Goal: Find contact information: Find contact information

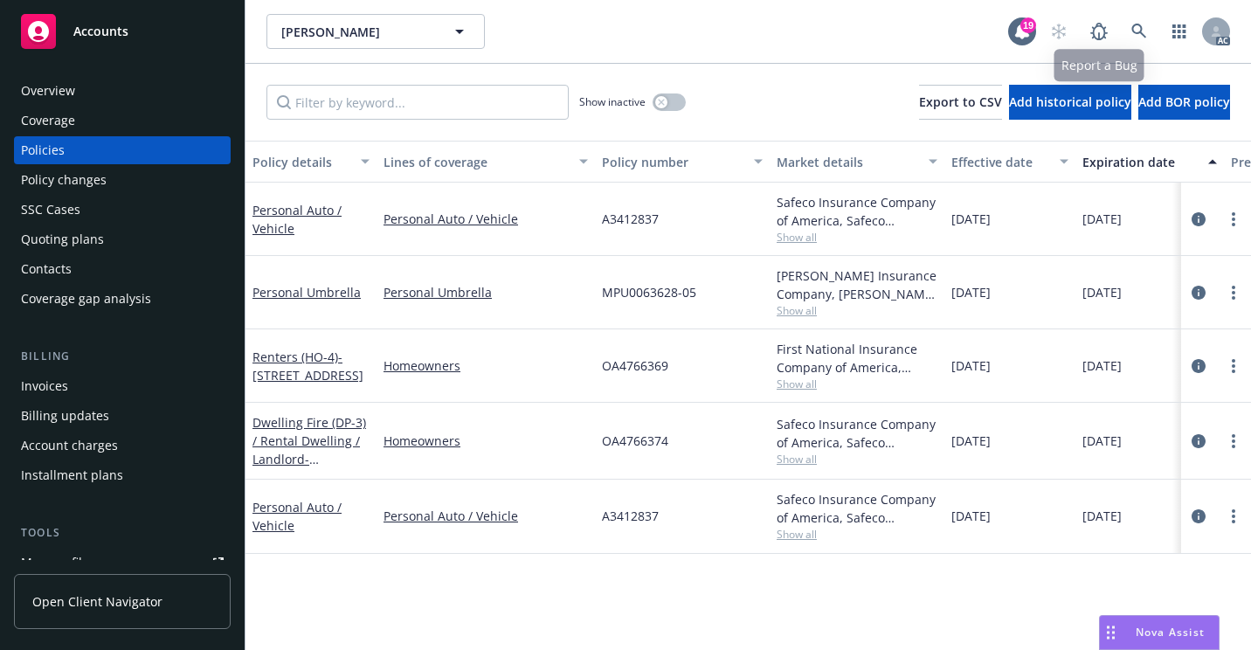
click at [1147, 19] on link at bounding box center [1138, 31] width 35 height 35
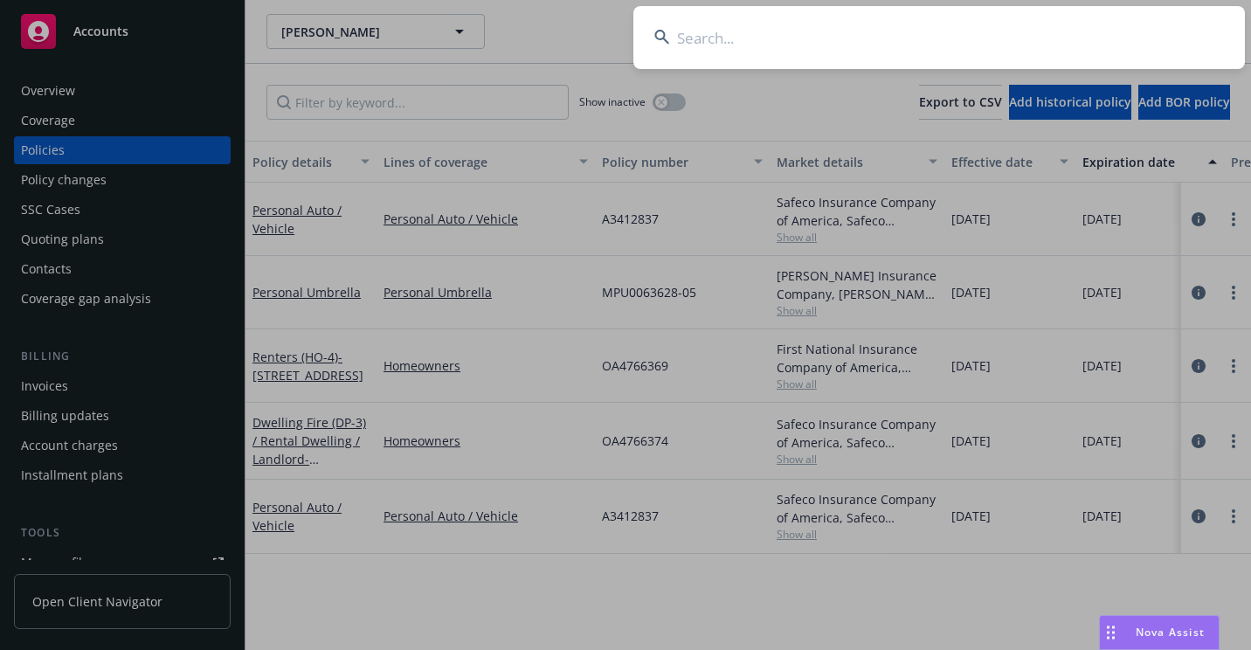
type input "609386516 311 7"
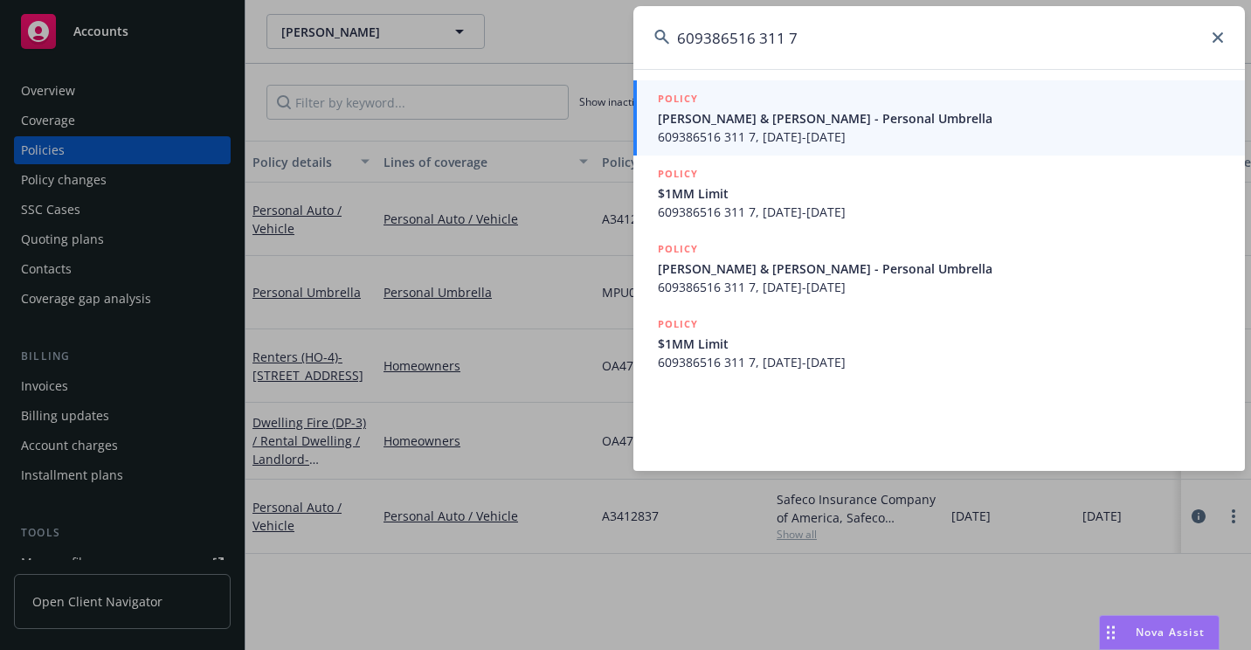
click at [722, 108] on div "POLICY" at bounding box center [941, 99] width 566 height 19
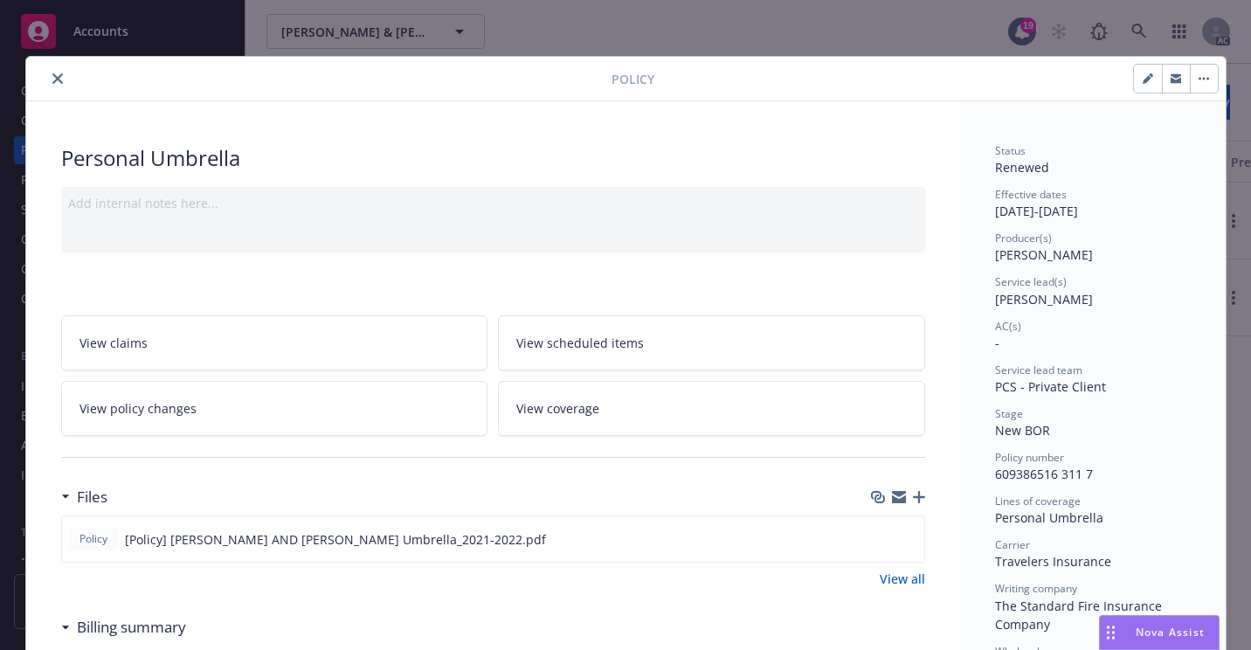
drag, startPoint x: 49, startPoint y: 77, endPoint x: 60, endPoint y: 86, distance: 14.3
click at [52, 77] on icon "close" at bounding box center [57, 78] width 10 height 10
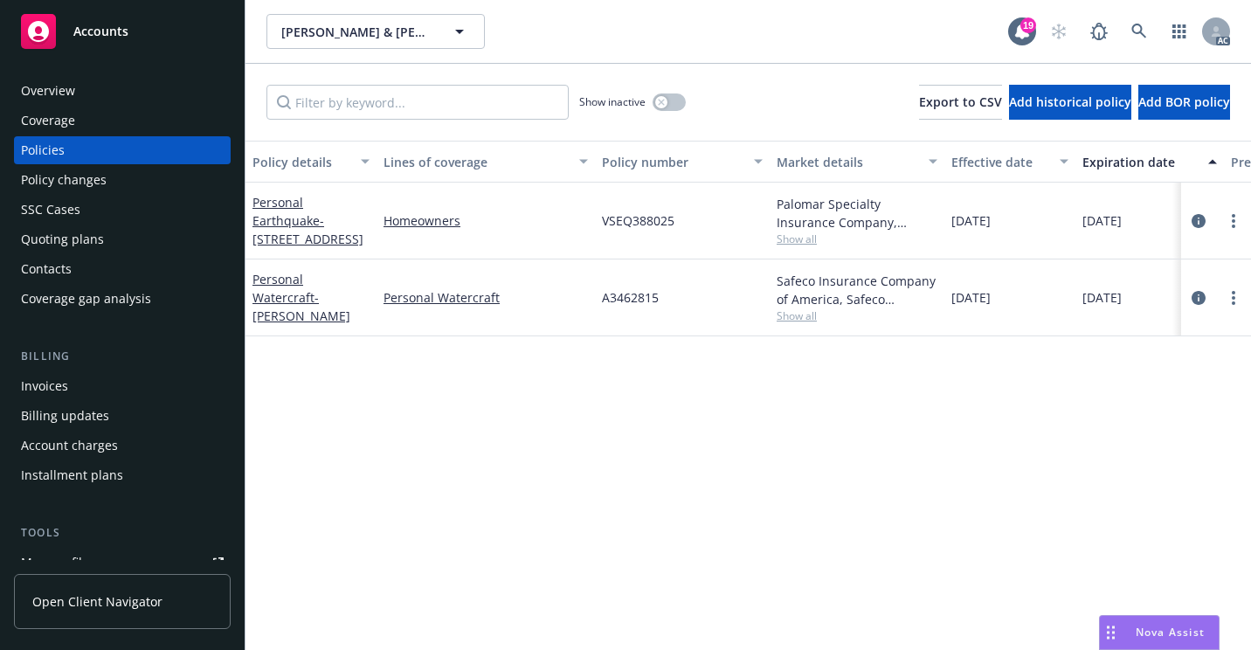
drag, startPoint x: 93, startPoint y: 188, endPoint x: 183, endPoint y: 236, distance: 102.7
click at [92, 187] on div "Policy changes" at bounding box center [64, 180] width 86 height 28
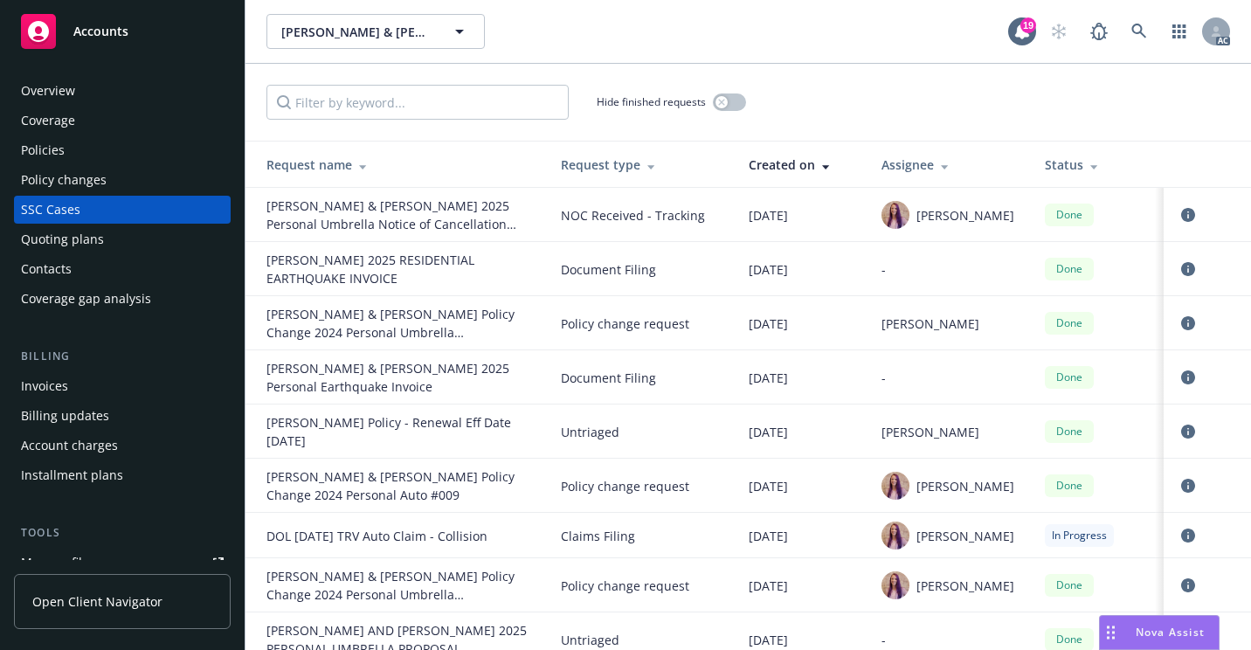
click at [879, 96] on div "Hide finished requests" at bounding box center [747, 102] width 963 height 35
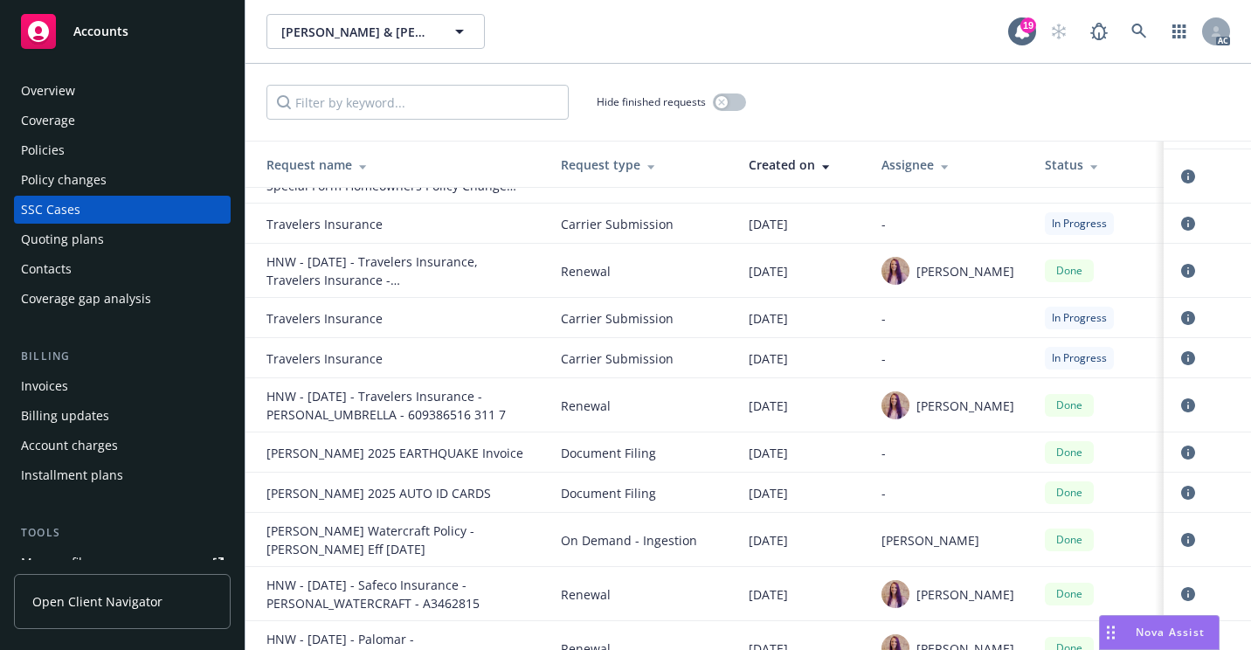
click at [100, 92] on div "Overview" at bounding box center [122, 91] width 203 height 28
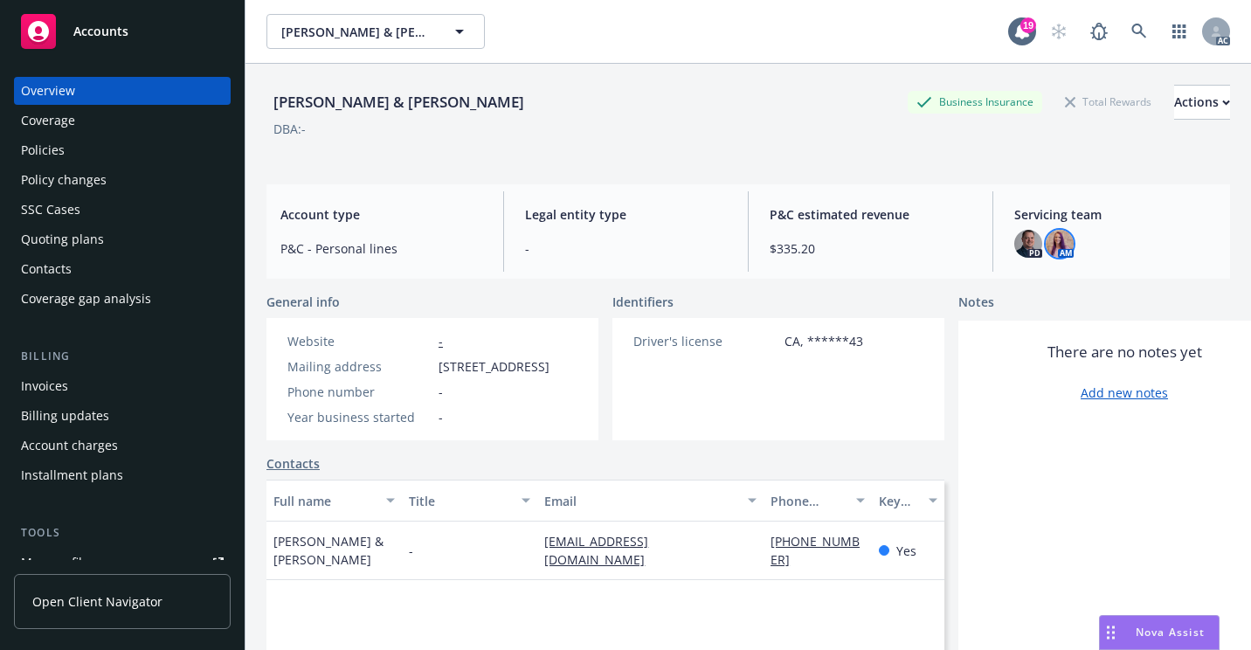
click at [1056, 245] on img at bounding box center [1059, 244] width 28 height 28
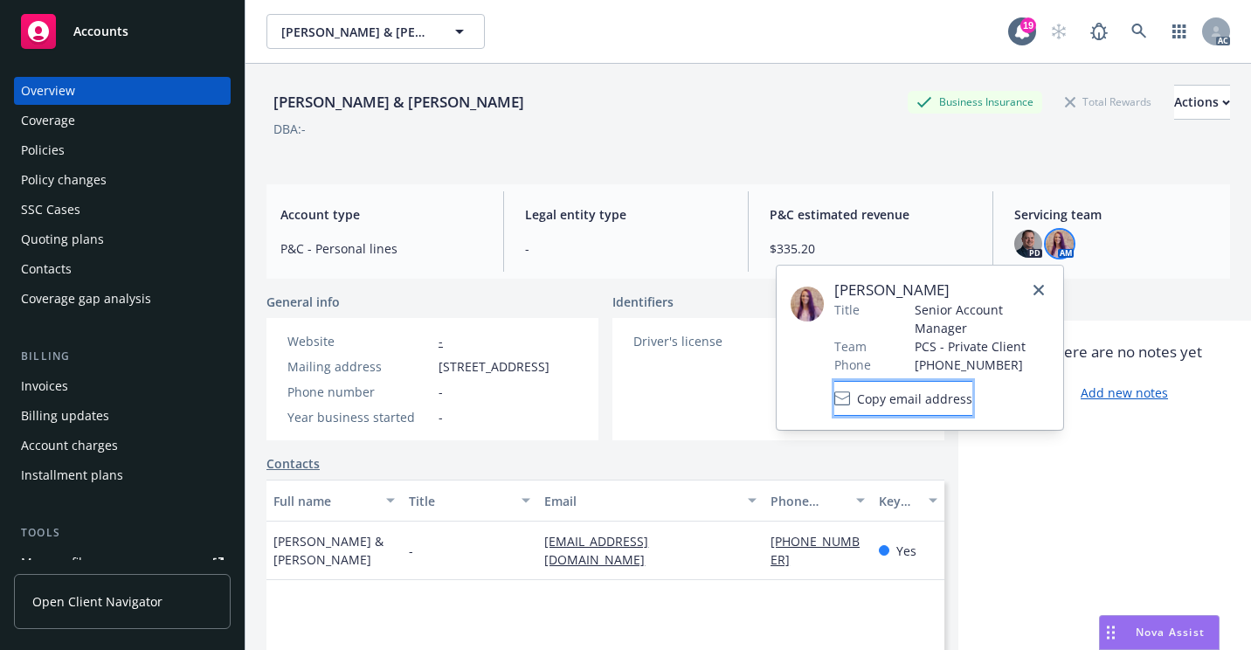
drag, startPoint x: 1003, startPoint y: 398, endPoint x: 885, endPoint y: 394, distance: 118.9
click at [875, 397] on button "Copy email address" at bounding box center [903, 398] width 138 height 35
click at [886, 391] on span "Copy email address" at bounding box center [914, 399] width 115 height 18
drag, startPoint x: 968, startPoint y: 292, endPoint x: 818, endPoint y: 292, distance: 149.3
click at [818, 292] on div "[PERSON_NAME] Title Senior Account Manager Team PCS - Private Client Phone [PHO…" at bounding box center [919, 347] width 259 height 136
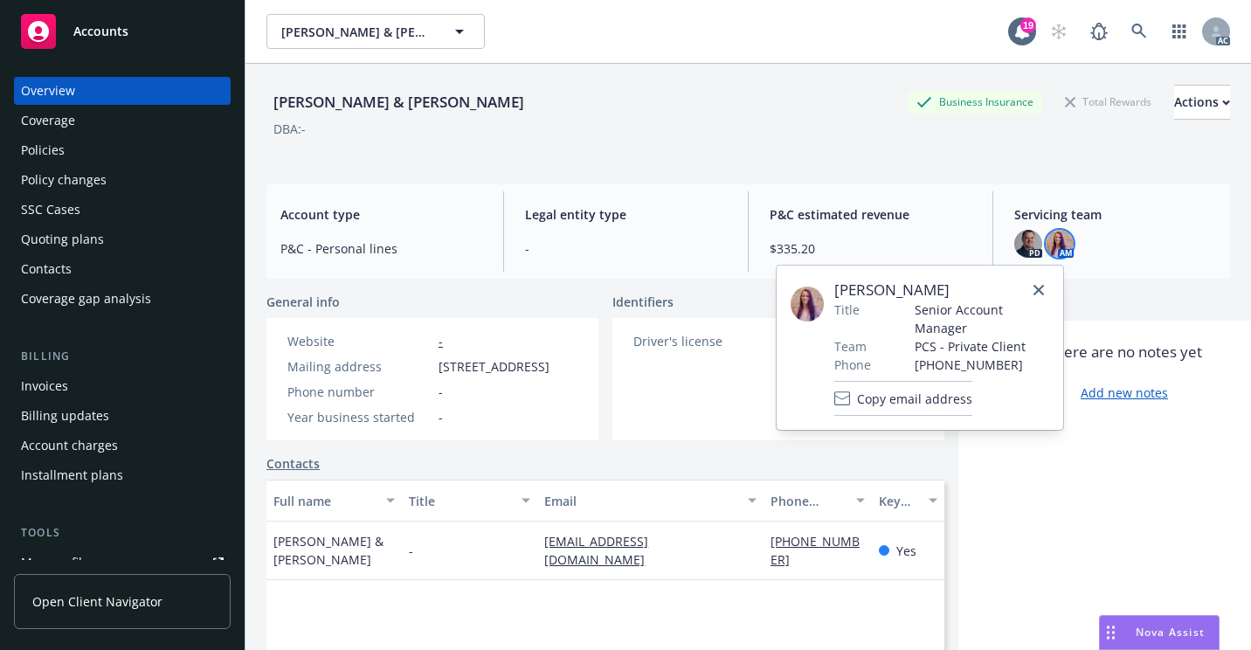
copy div "[PERSON_NAME]"
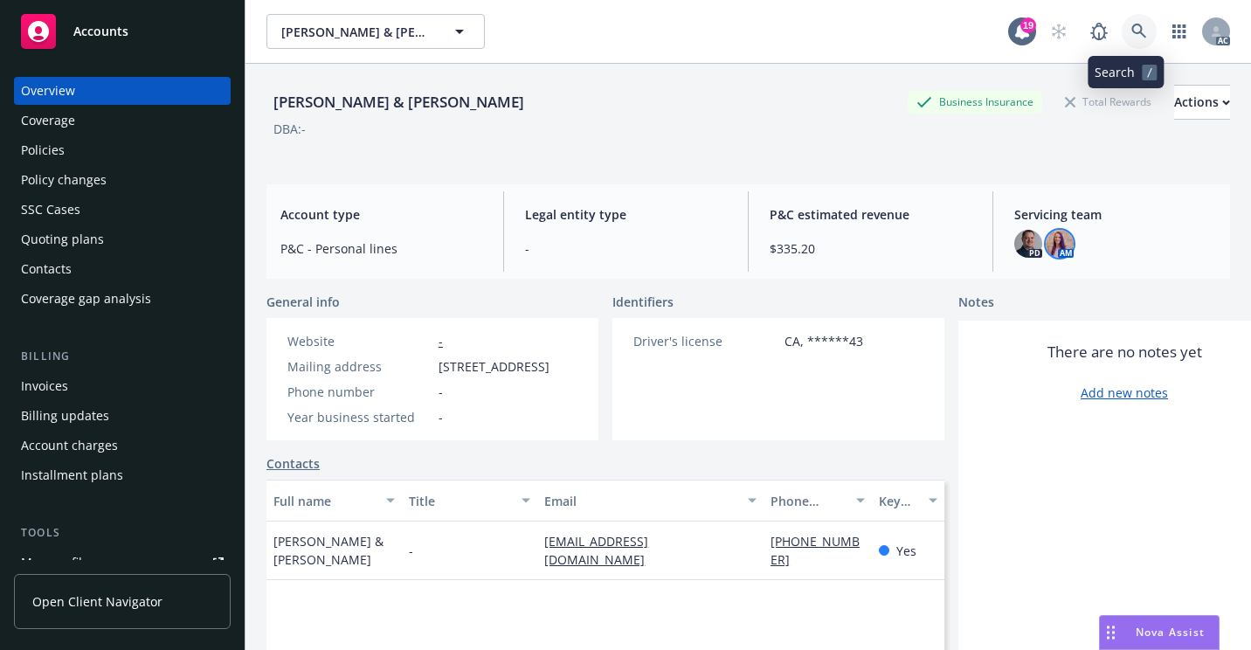
click at [1131, 18] on link at bounding box center [1138, 31] width 35 height 35
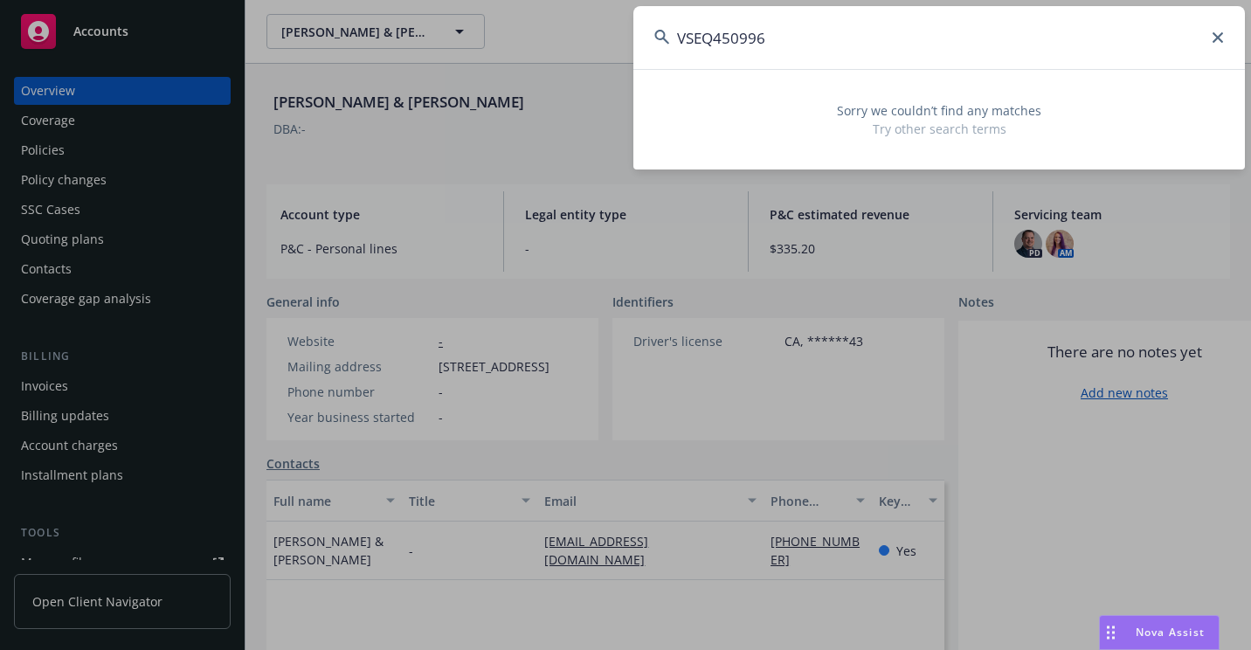
drag, startPoint x: 834, startPoint y: 35, endPoint x: 666, endPoint y: 44, distance: 167.9
click at [666, 44] on div "VSEQ450996" at bounding box center [938, 37] width 611 height 63
paste input "*"
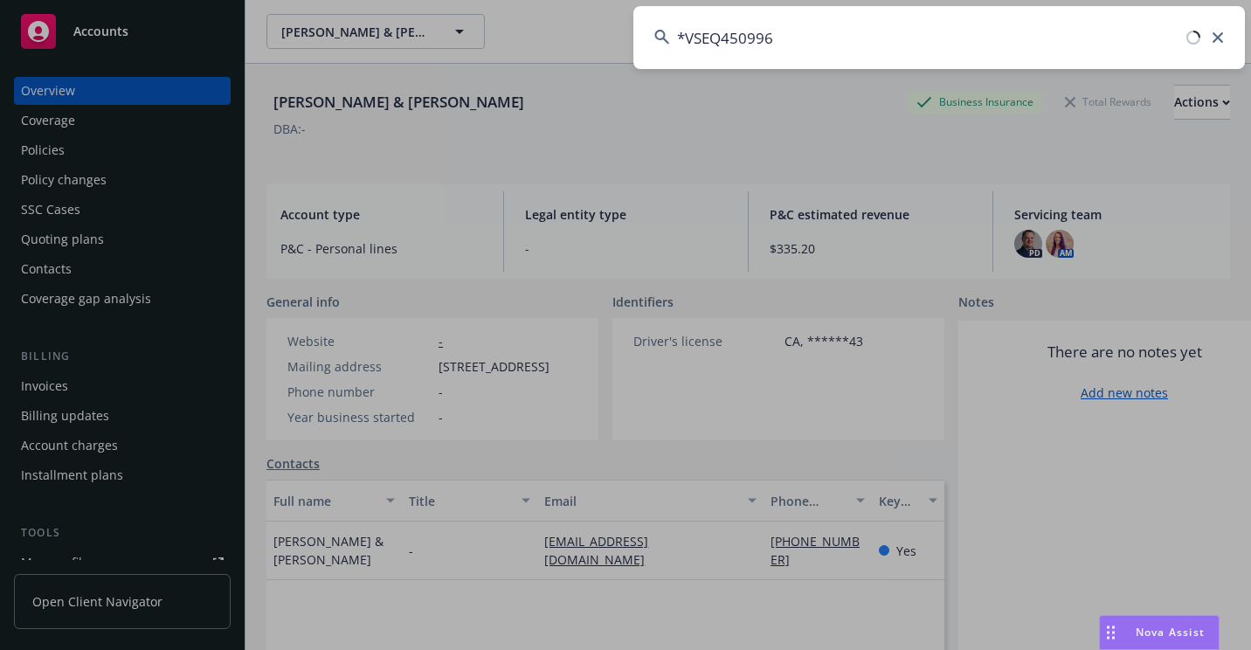
click at [685, 39] on input "*VSEQ450996" at bounding box center [938, 37] width 611 height 63
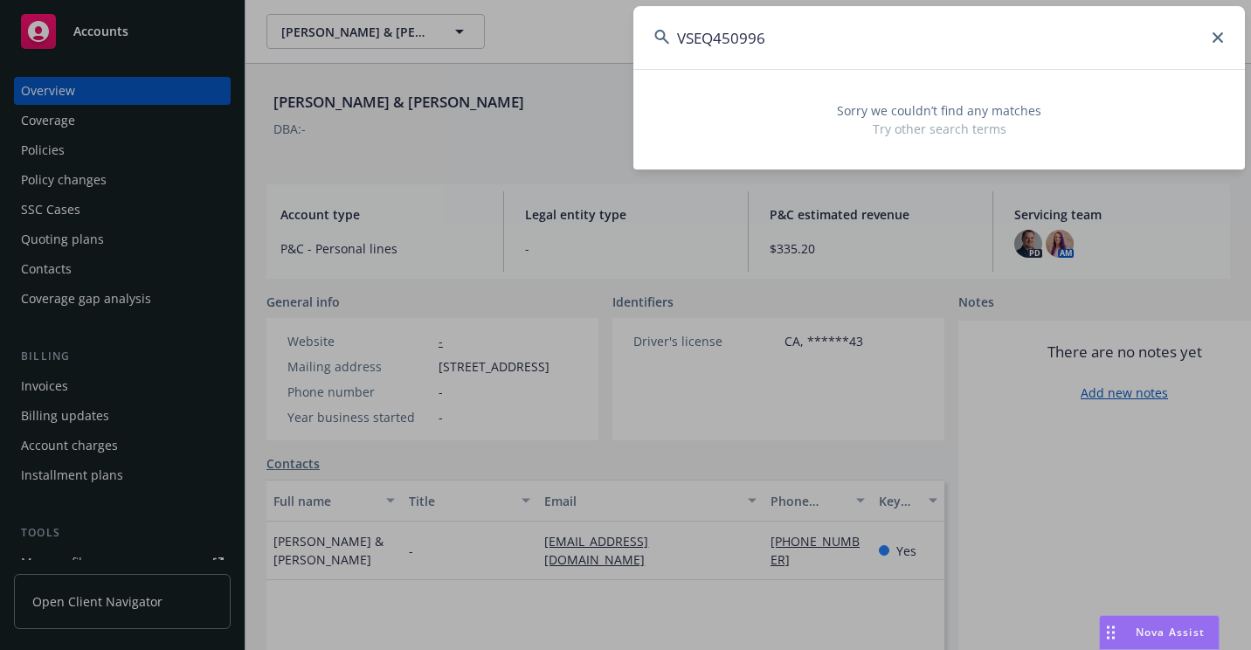
drag, startPoint x: 814, startPoint y: 36, endPoint x: 583, endPoint y: 36, distance: 231.4
click at [583, 36] on div "VSEQ450996 Sorry we couldn’t find any matches Try other search terms" at bounding box center [625, 325] width 1251 height 650
type input "[PERSON_NAME]"
